Goal: Information Seeking & Learning: Learn about a topic

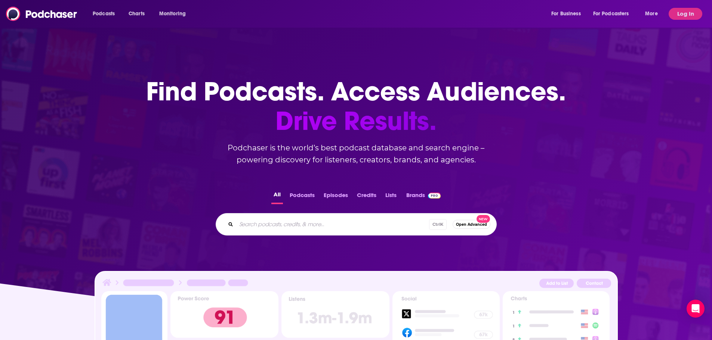
click at [689, 17] on button "Log In" at bounding box center [685, 14] width 34 height 12
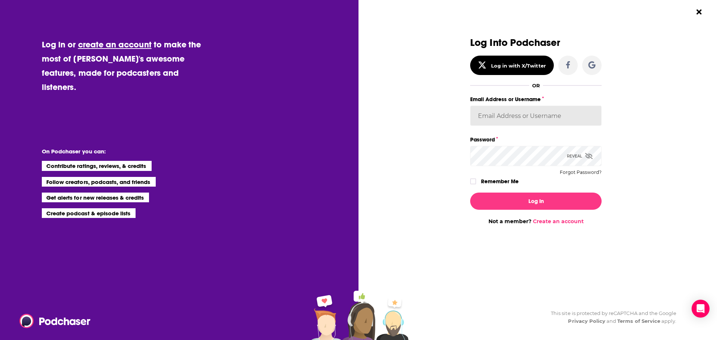
click at [510, 117] on input "Email Address or Username" at bounding box center [535, 116] width 131 height 20
type input "dbartlett"
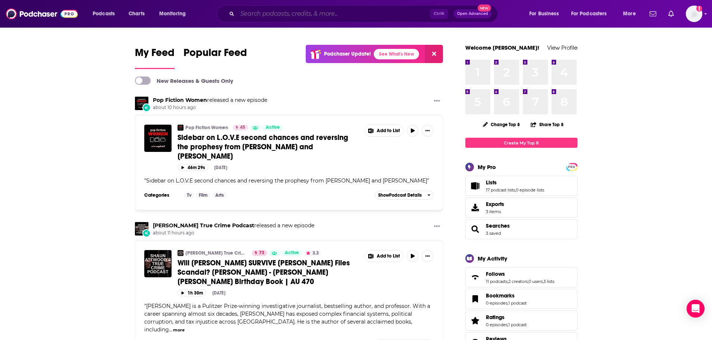
click at [286, 17] on input "Search podcasts, credits, & more..." at bounding box center [333, 14] width 193 height 12
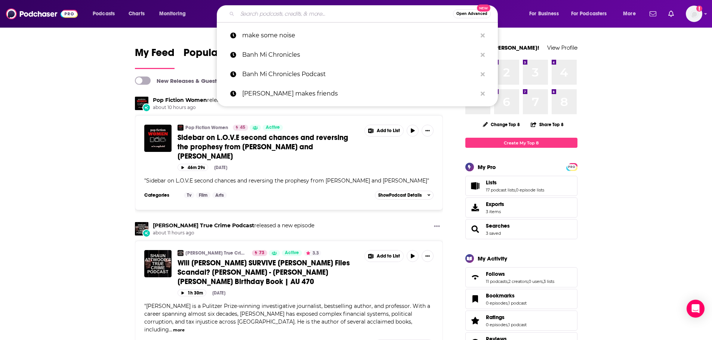
type input "l"
paste input "The Losers' Club"
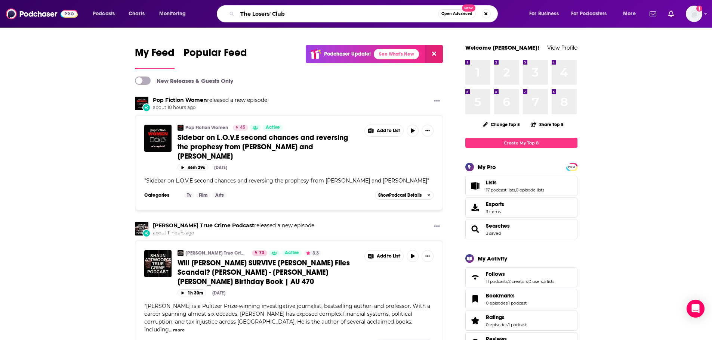
type input "The Losers' Club"
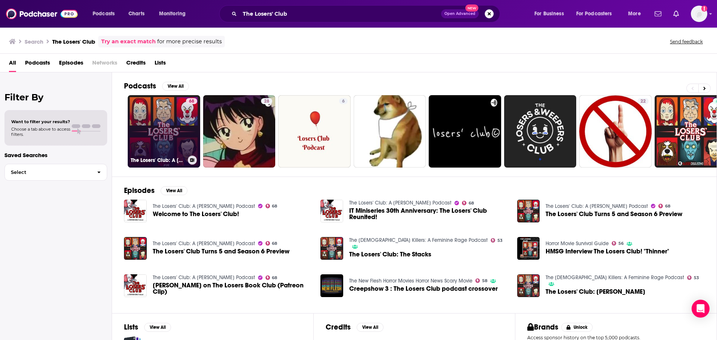
click at [168, 145] on link "68 The Losers' Club: A Stephen King Podcast" at bounding box center [164, 131] width 72 height 72
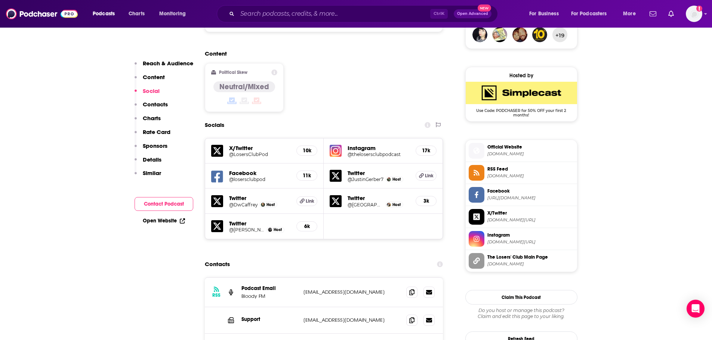
scroll to position [635, 0]
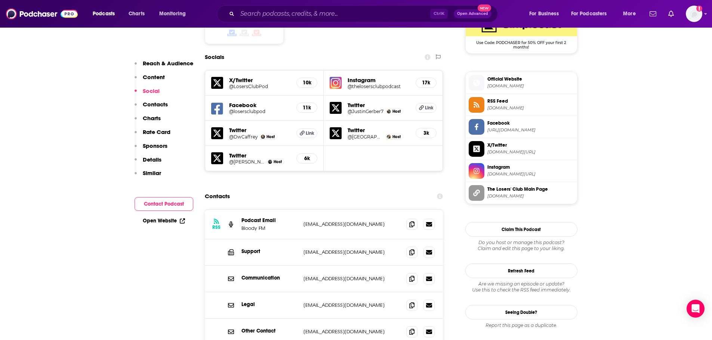
click at [245, 109] on h5 "@losersclubpod" at bounding box center [260, 112] width 62 height 6
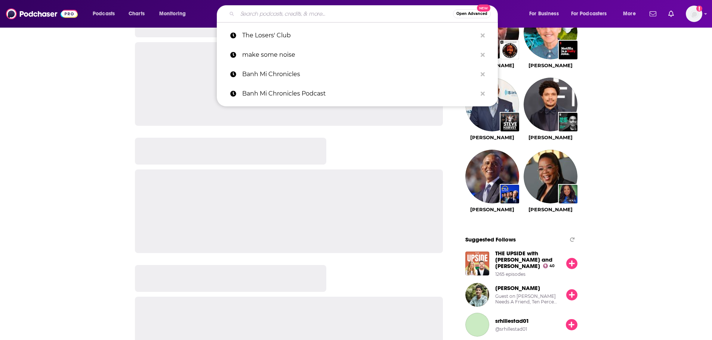
click at [284, 16] on input "Search podcasts, credits, & more..." at bounding box center [345, 14] width 216 height 12
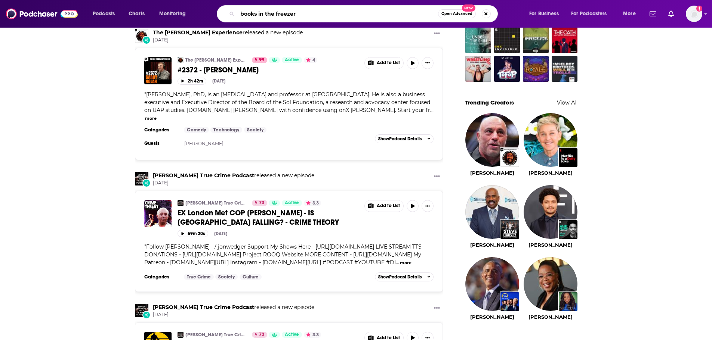
type input "books in the freezer"
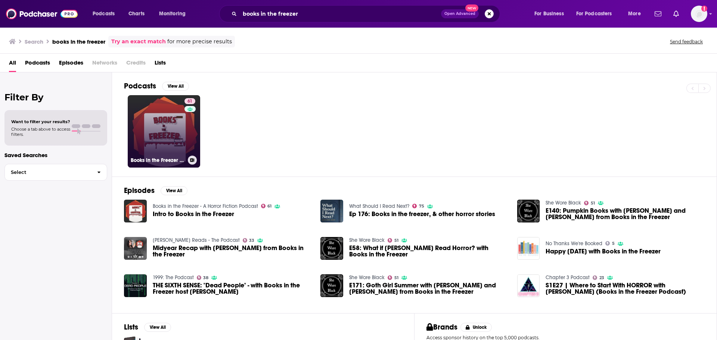
click at [167, 130] on link "61 Books in the Freezer - A Horror Fiction Podcast" at bounding box center [164, 131] width 72 height 72
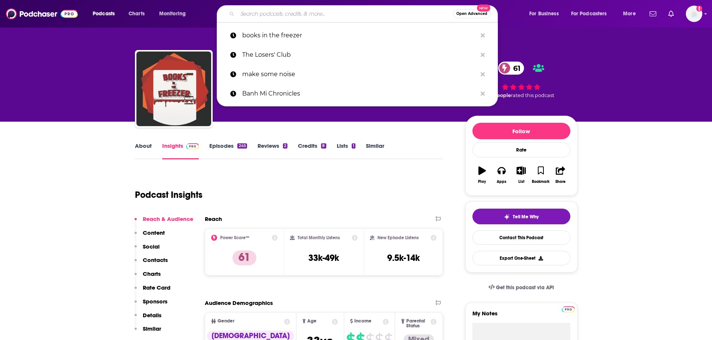
click at [393, 9] on input "Search podcasts, credits, & more..." at bounding box center [345, 14] width 216 height 12
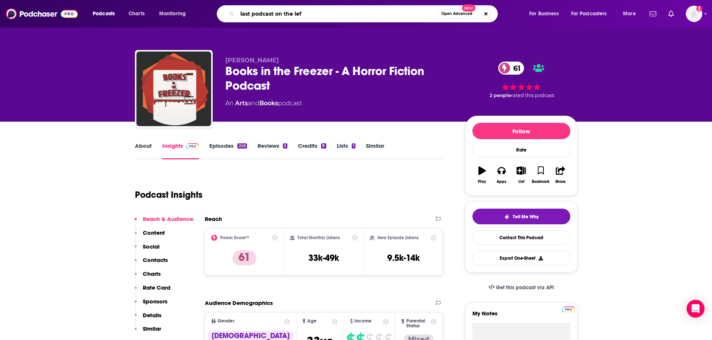
type input "last podcast on the left"
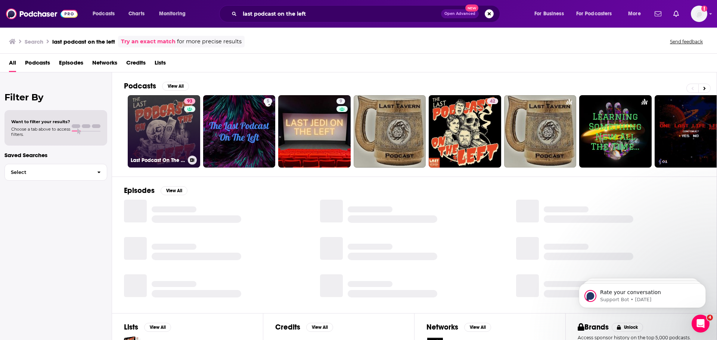
click at [160, 144] on link "93 Last Podcast On The Left" at bounding box center [164, 131] width 72 height 72
